Goal: Use online tool/utility: Utilize a website feature to perform a specific function

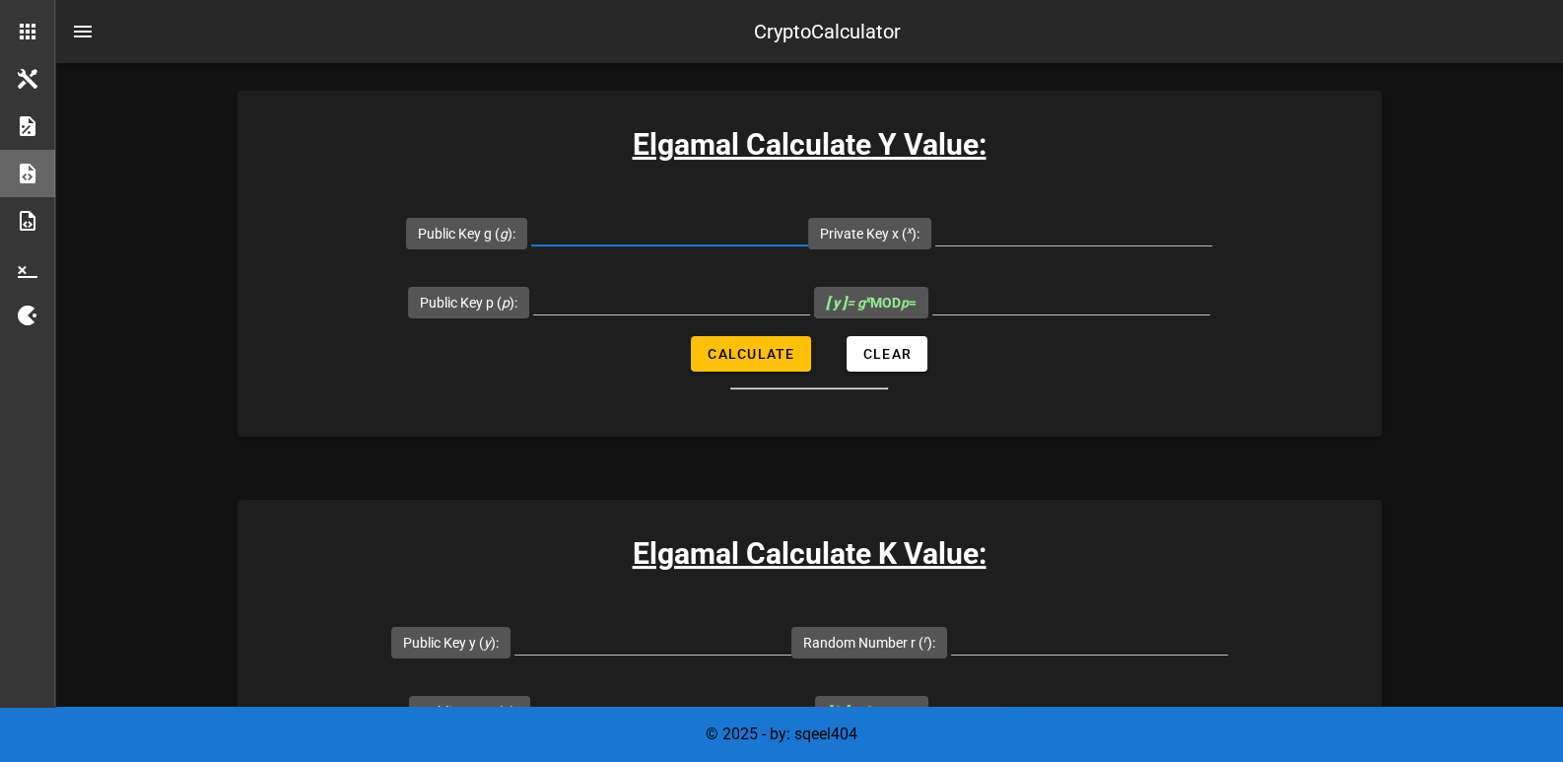
scroll to position [393, 0]
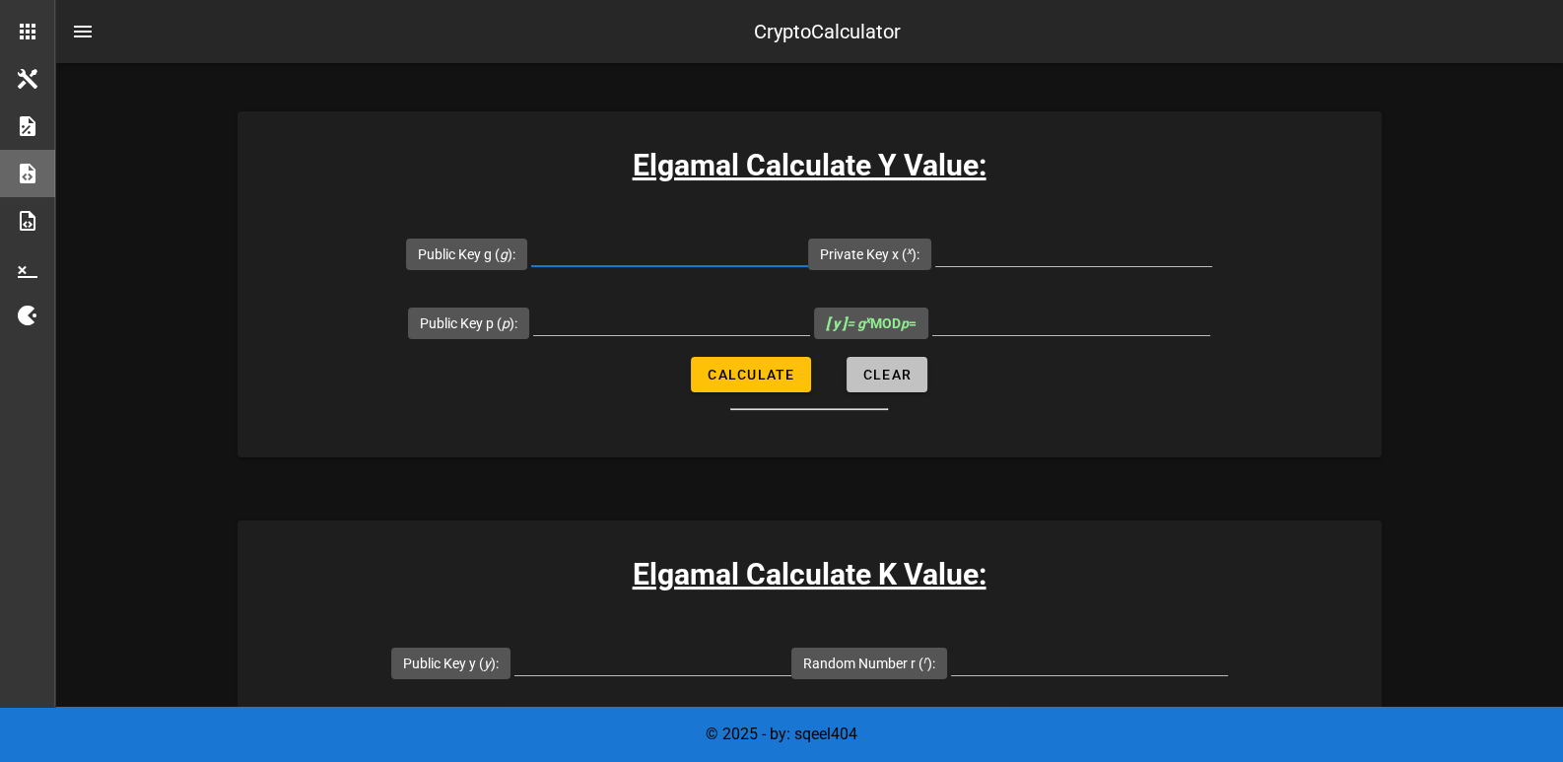
click at [897, 373] on span "Clear" at bounding box center [887, 375] width 49 height 16
click at [744, 386] on button "Calculate" at bounding box center [750, 374] width 119 height 35
type input "All fields are required"
click at [1030, 333] on div "All fields are required" at bounding box center [1072, 320] width 278 height 32
click at [1184, 305] on input "All fields are required" at bounding box center [1072, 320] width 278 height 32
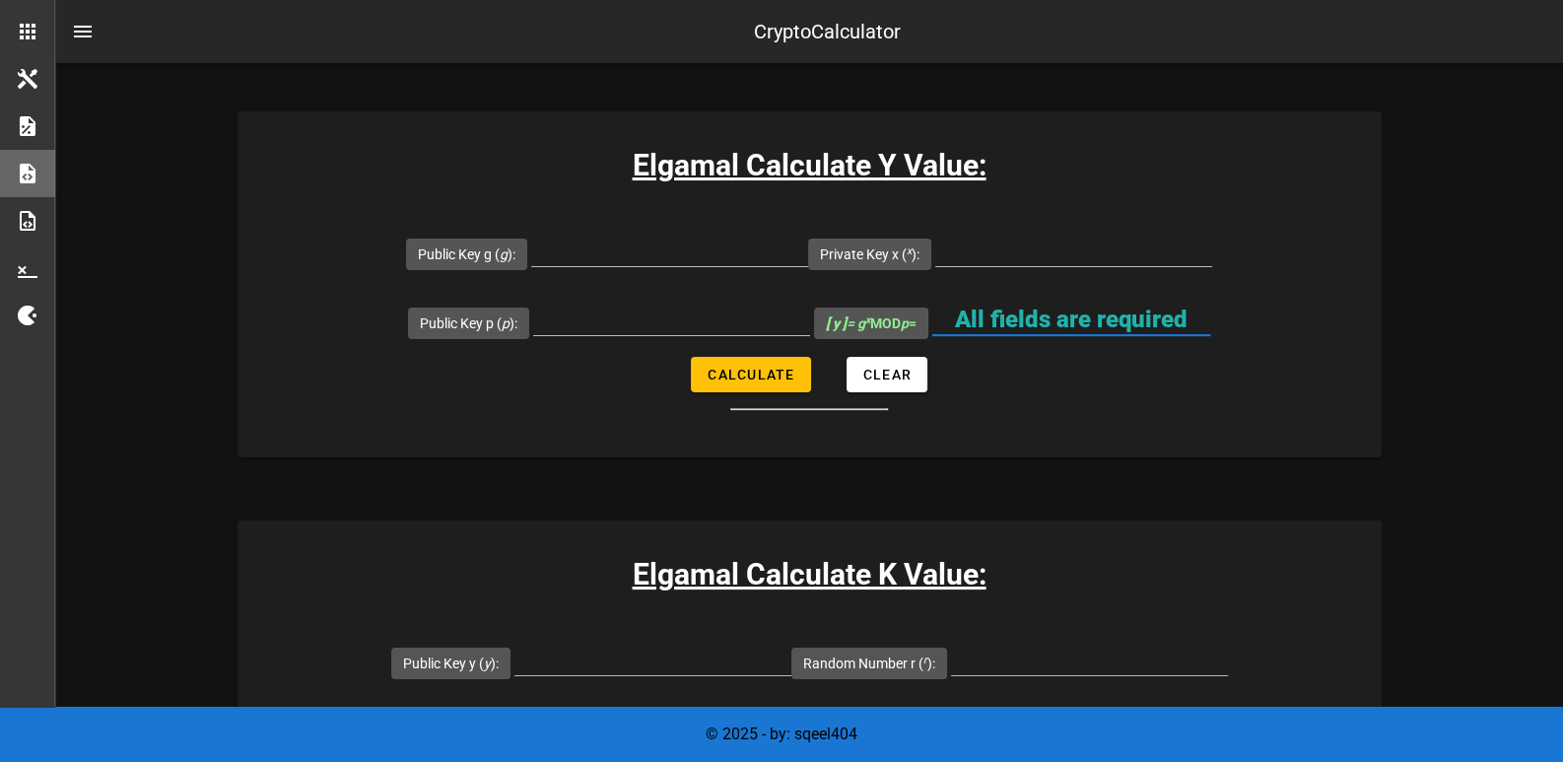
click at [1065, 364] on form "Public Key g ( g ): Private Key x ( x ): Public Key p ( p ): [ y ] = g x MOD p …" at bounding box center [810, 314] width 1144 height 191
click at [1066, 333] on div "All fields are required" at bounding box center [1072, 320] width 278 height 32
click at [665, 250] on input "Public Key g ( g ):" at bounding box center [669, 251] width 277 height 32
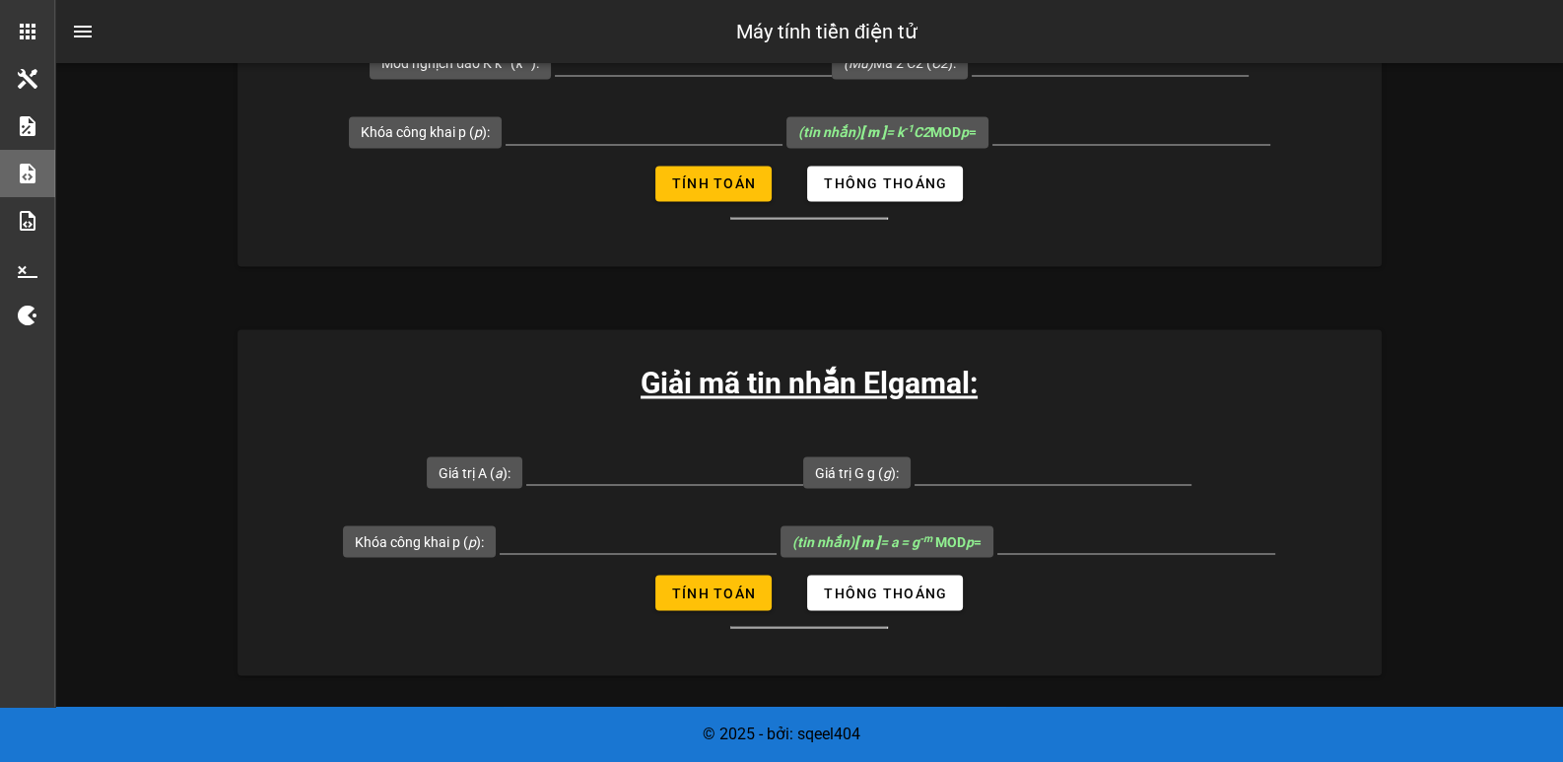
scroll to position [4304, 0]
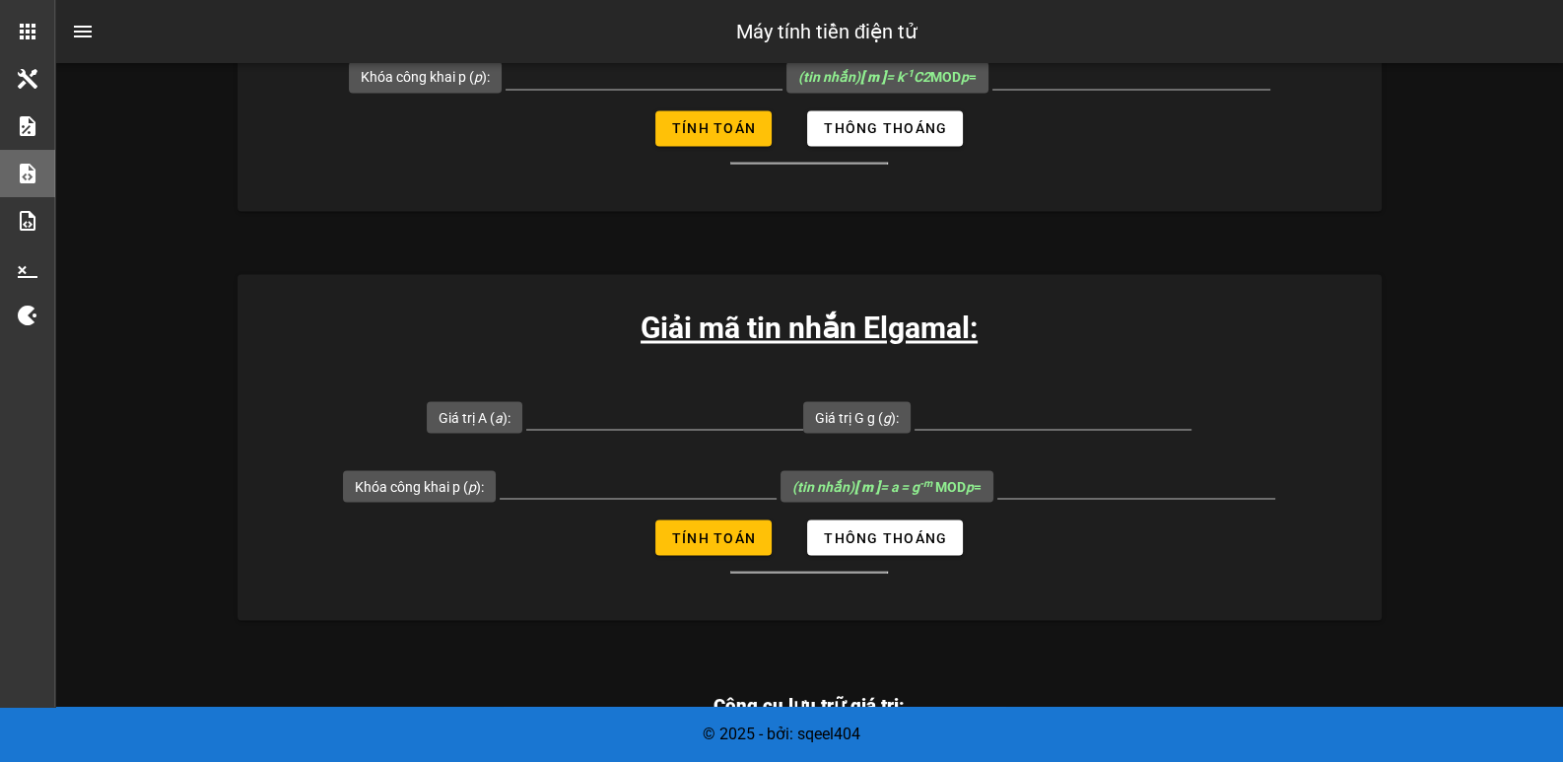
click at [972, 333] on font "Giải mã tin nhắn Elgamal:" at bounding box center [809, 328] width 337 height 35
click at [558, 409] on input "Giá trị A ( a ):" at bounding box center [664, 413] width 277 height 32
click at [623, 412] on input "Giá trị A ( a ):" at bounding box center [664, 413] width 277 height 32
click at [552, 484] on input "Khóa công khai p ( p ):" at bounding box center [638, 482] width 277 height 32
click at [699, 422] on input "Giá trị A ( a ):" at bounding box center [664, 413] width 277 height 32
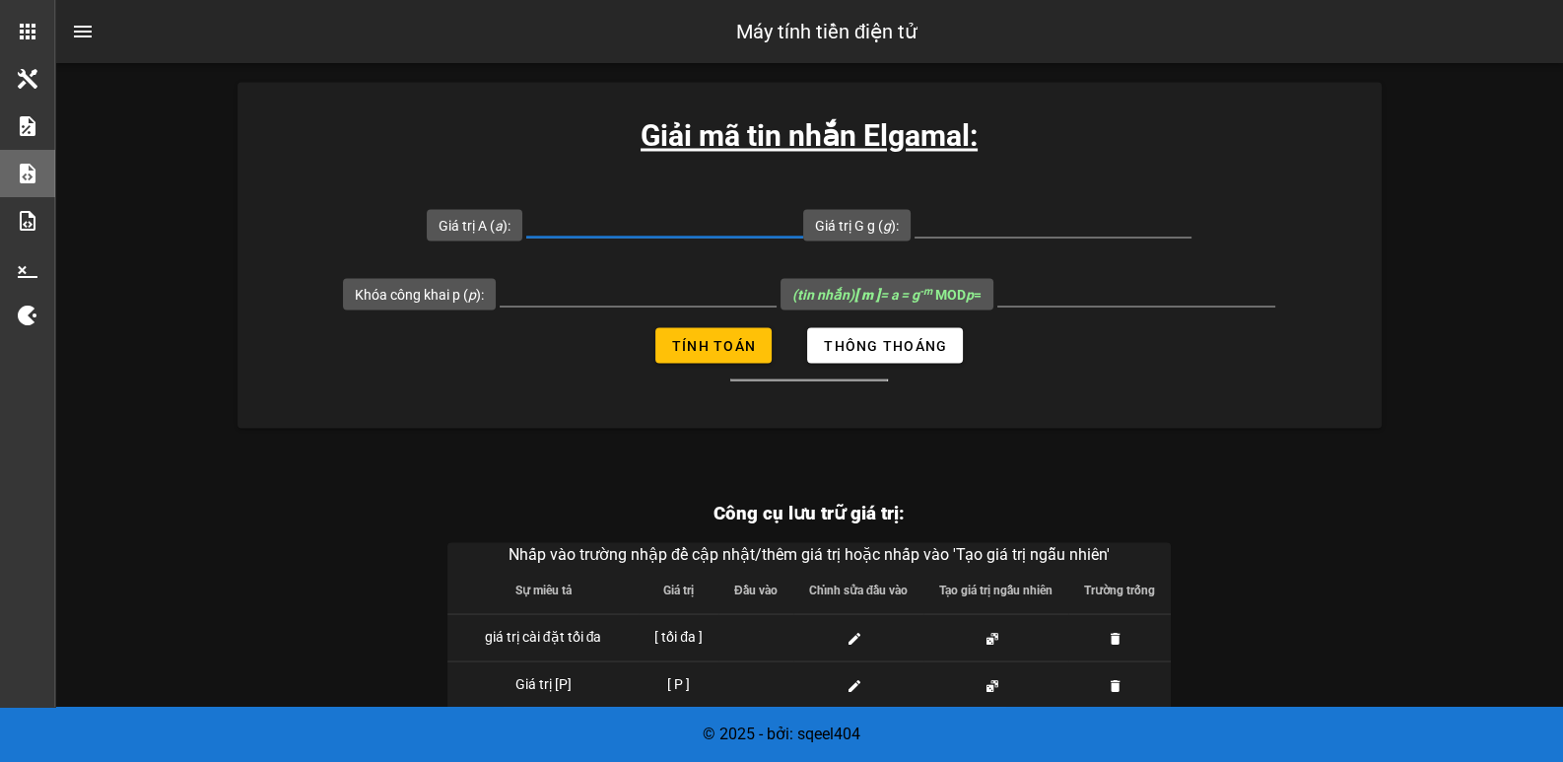
scroll to position [4493, 0]
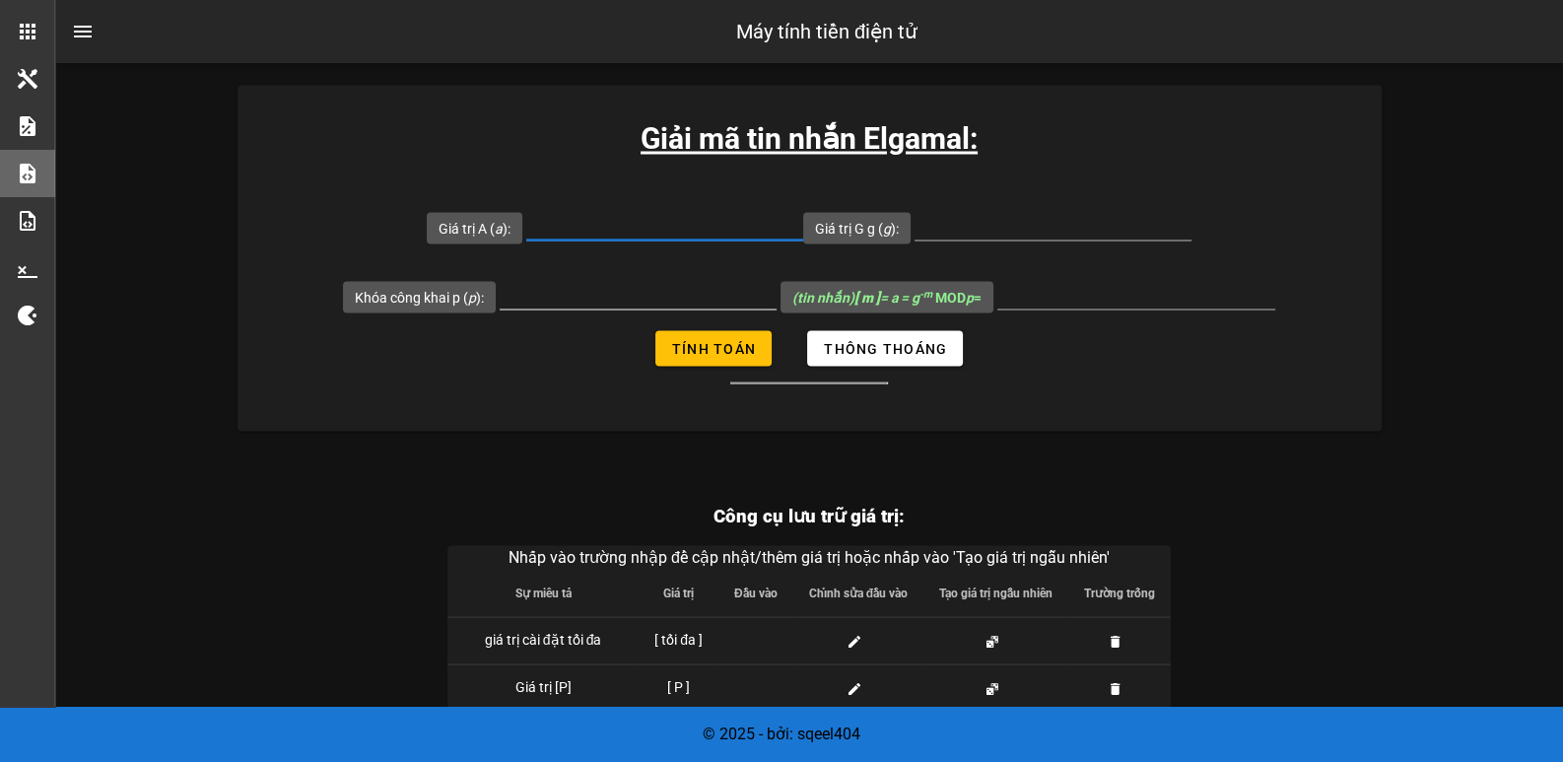
paste input "1818700996970646508583392820823833009559691646990615938120184065714589606863121…"
type input "1818700996970646508583392820823833009559691646990615938120184065714589606863121…"
click at [1015, 230] on input "Giá trị G g ( g ):" at bounding box center [1053, 224] width 277 height 32
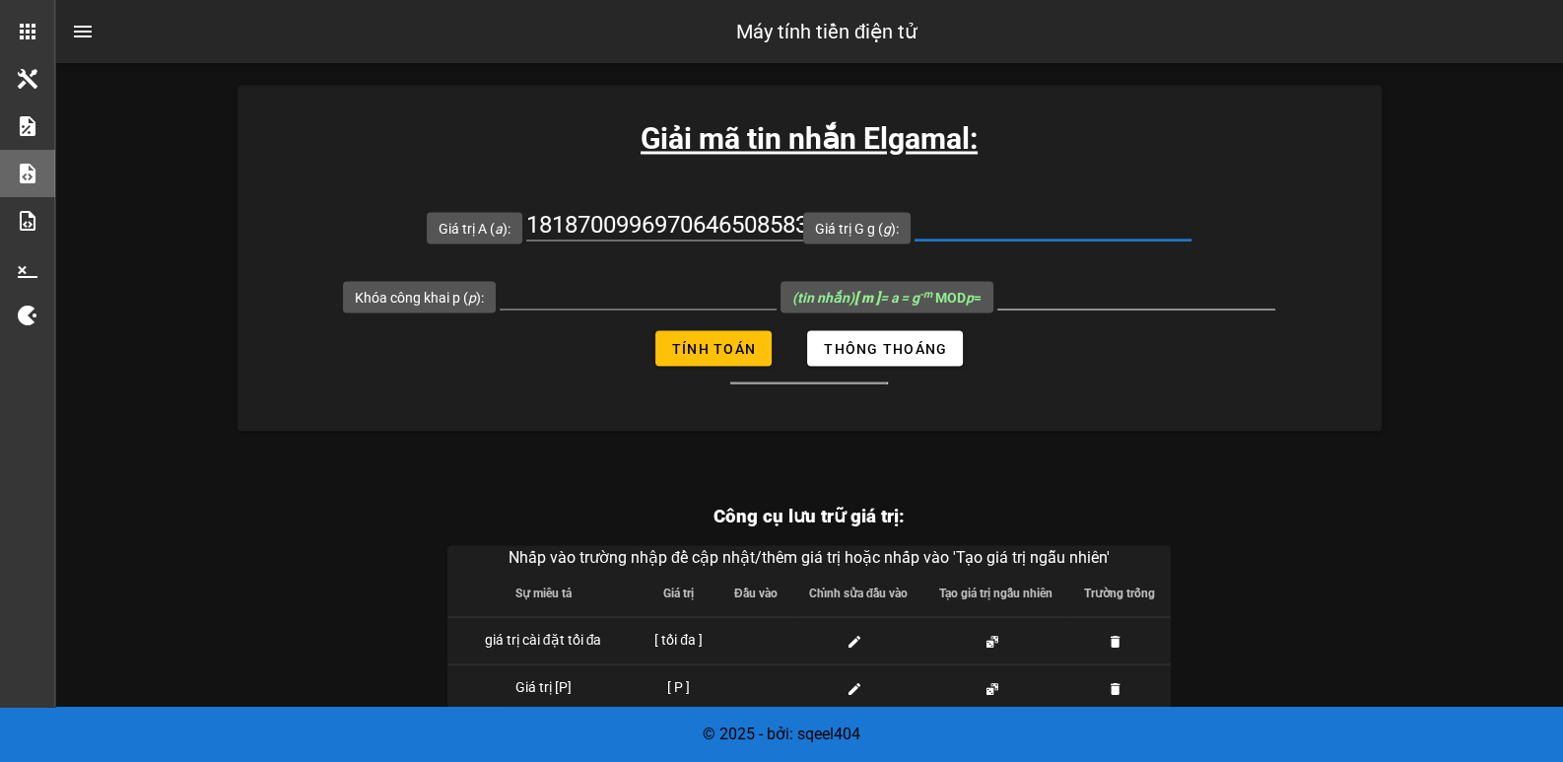
paste input "3"
type input "3"
click at [626, 283] on input "Khóa công khai p ( p ):" at bounding box center [638, 293] width 277 height 32
paste input "2950557057060826076472133797683852515760201733139374519921345382275715098266498…"
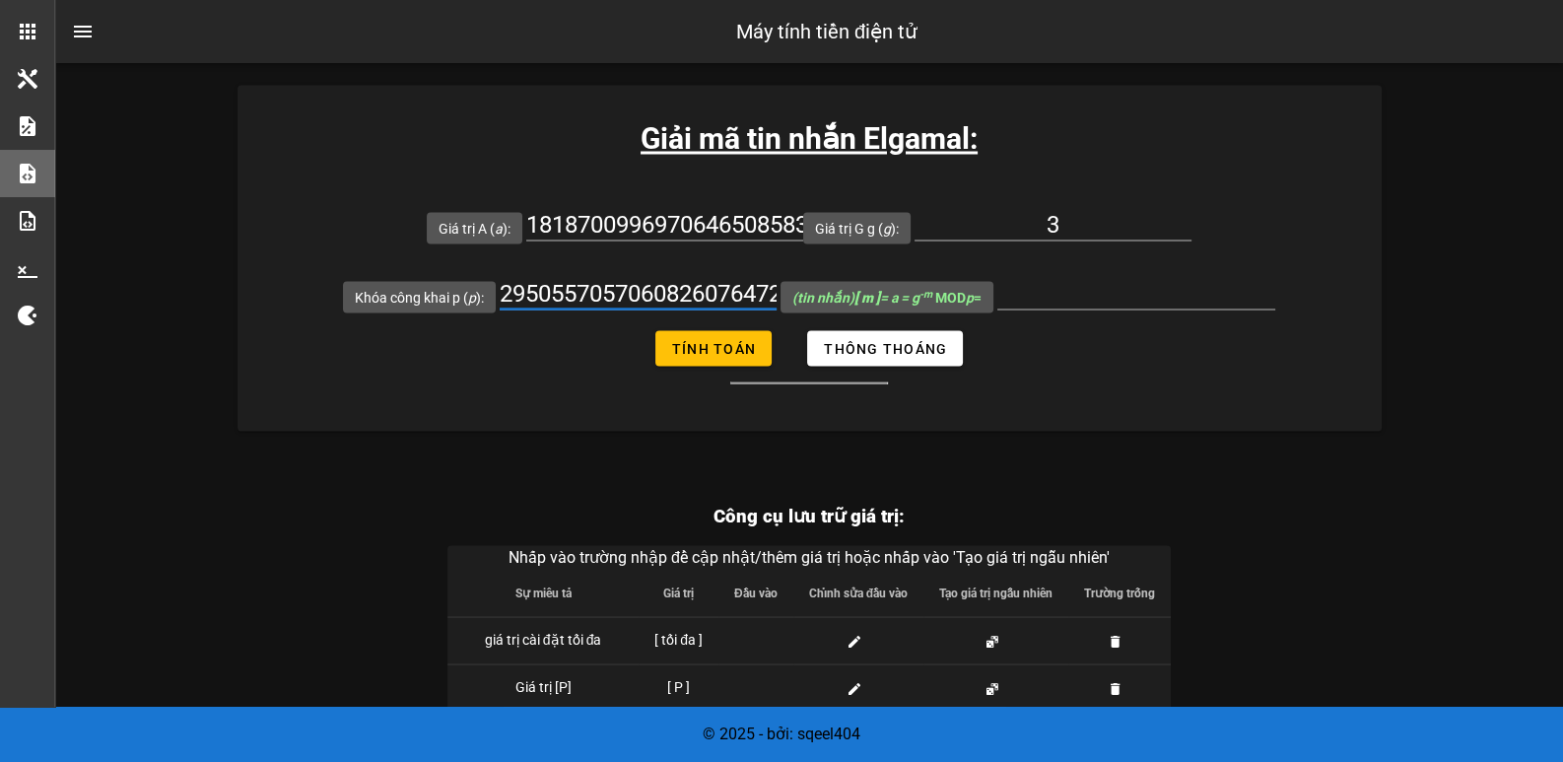
scroll to position [0, 1790]
type input "2950557057060826076472133797683852515760201733139374519921345382275715098266498…"
click at [1070, 292] on input "(tin nhắn) [ m ] = a = g -m MOD p =" at bounding box center [1137, 293] width 278 height 32
click at [1070, 291] on input "(tin nhắn) [ m ] = a = g -m MOD p =" at bounding box center [1137, 293] width 278 height 32
